Goal: Information Seeking & Learning: Learn about a topic

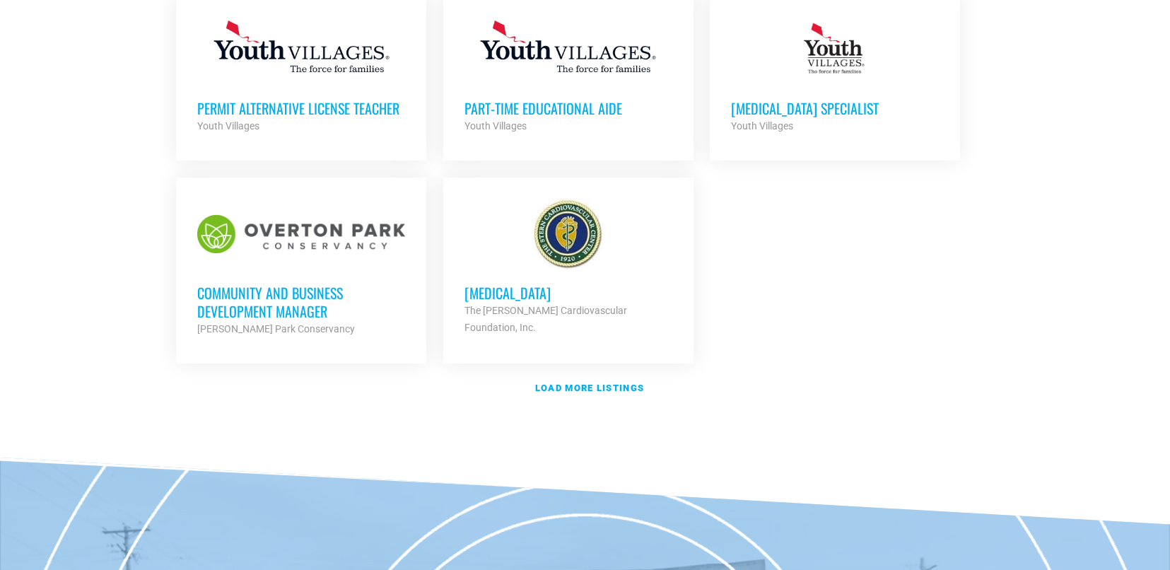
scroll to position [1655, 0]
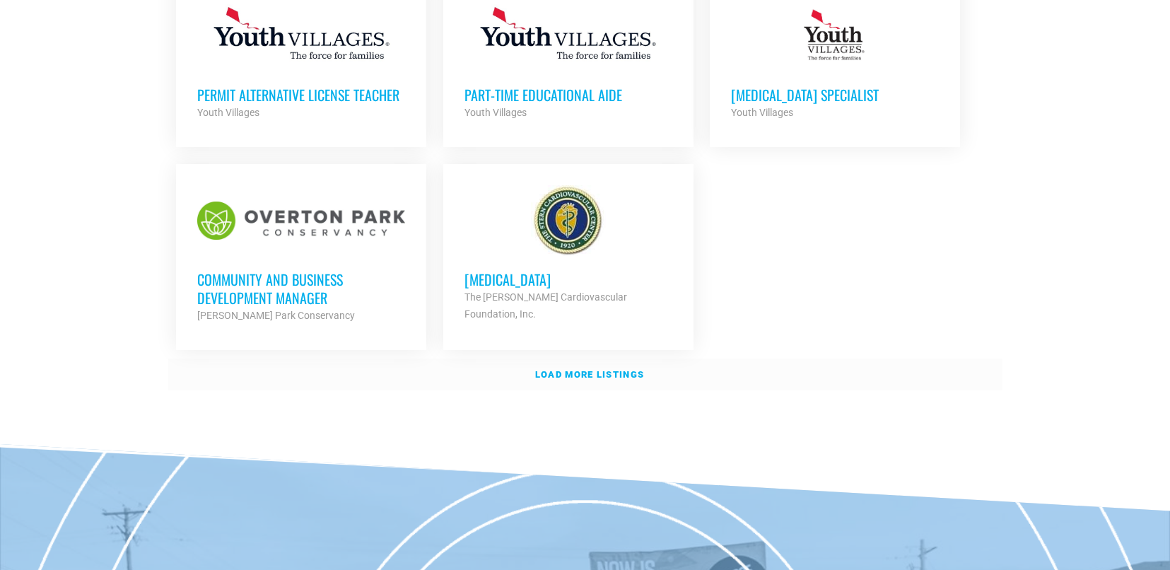
click at [561, 371] on strong "Load more listings" at bounding box center [589, 374] width 109 height 11
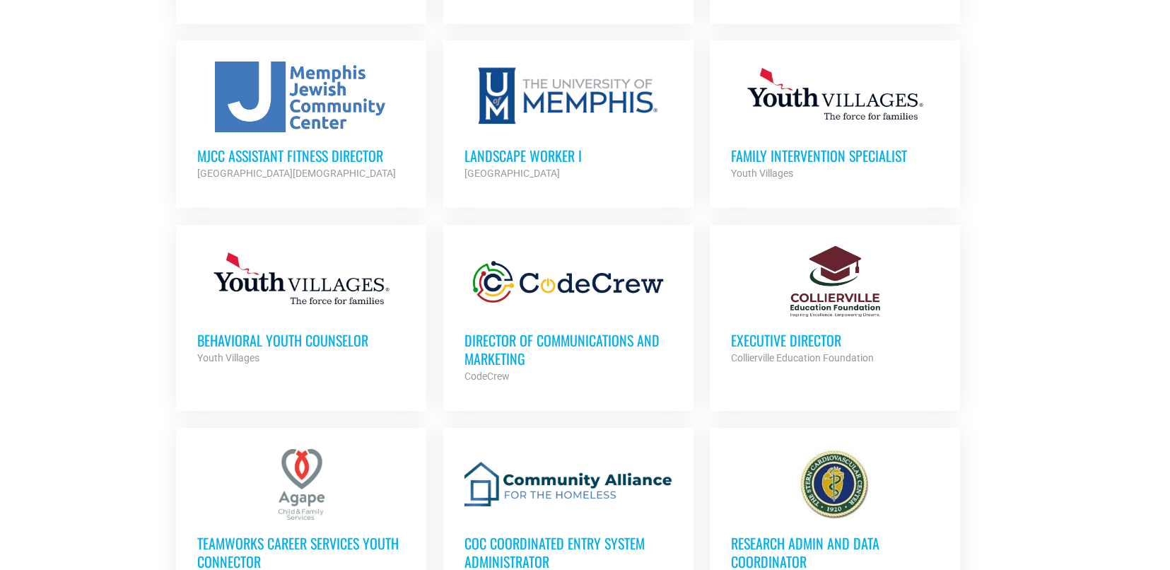
scroll to position [2406, 0]
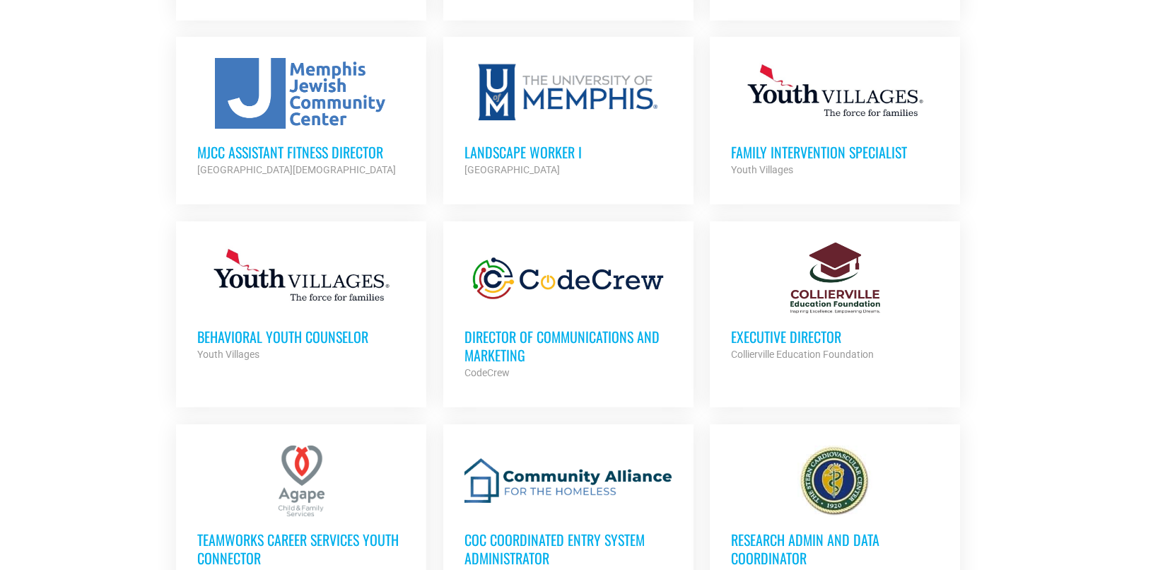
click at [521, 330] on h3 "Director of Communications and Marketing" at bounding box center [568, 345] width 208 height 37
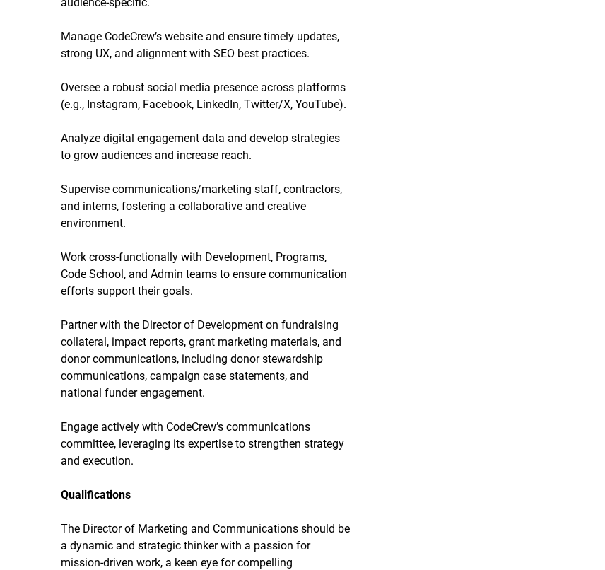
scroll to position [1690, 0]
